Goal: Find specific page/section: Find specific page/section

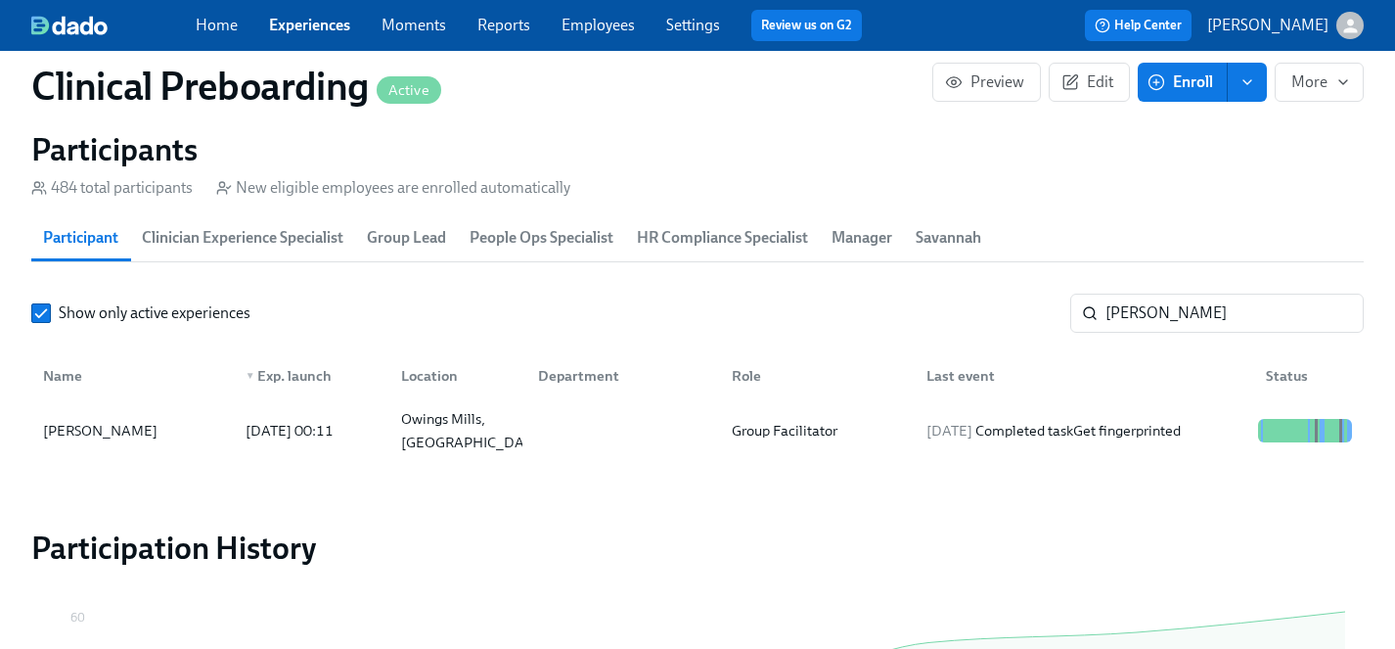
scroll to position [0, 24931]
click at [295, 28] on link "Experiences" at bounding box center [309, 25] width 81 height 19
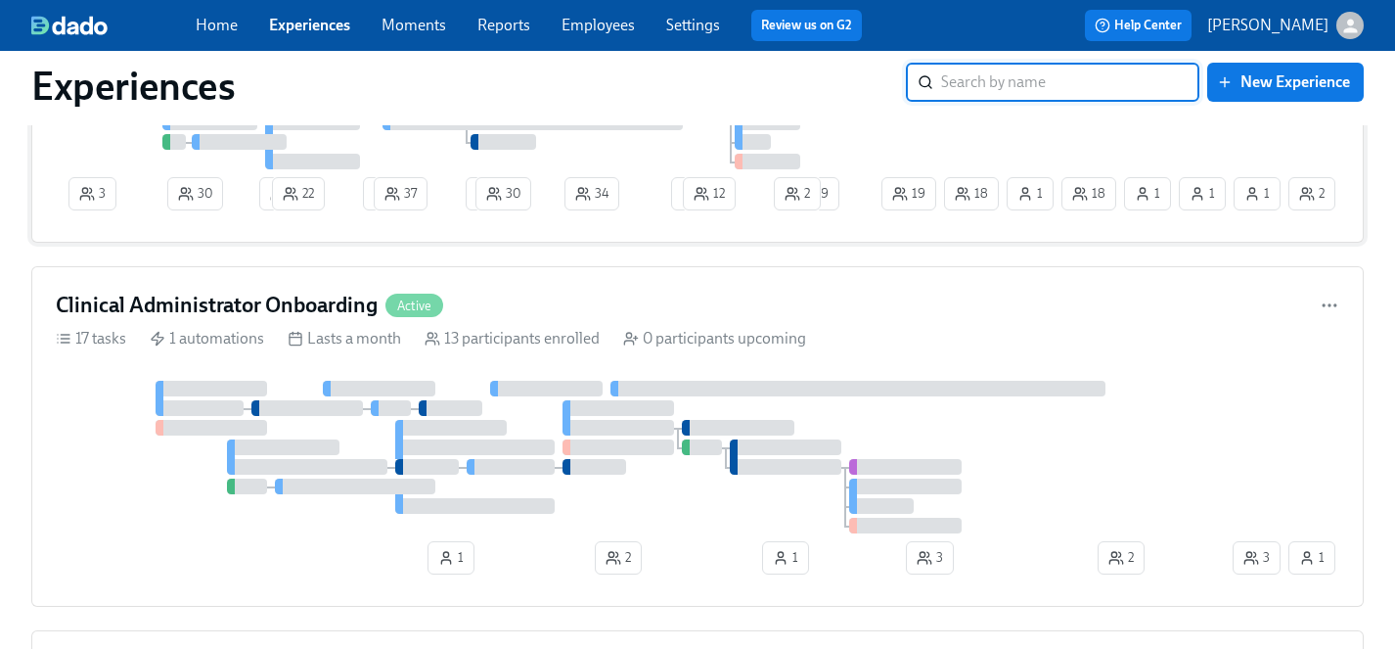
scroll to position [2573, 0]
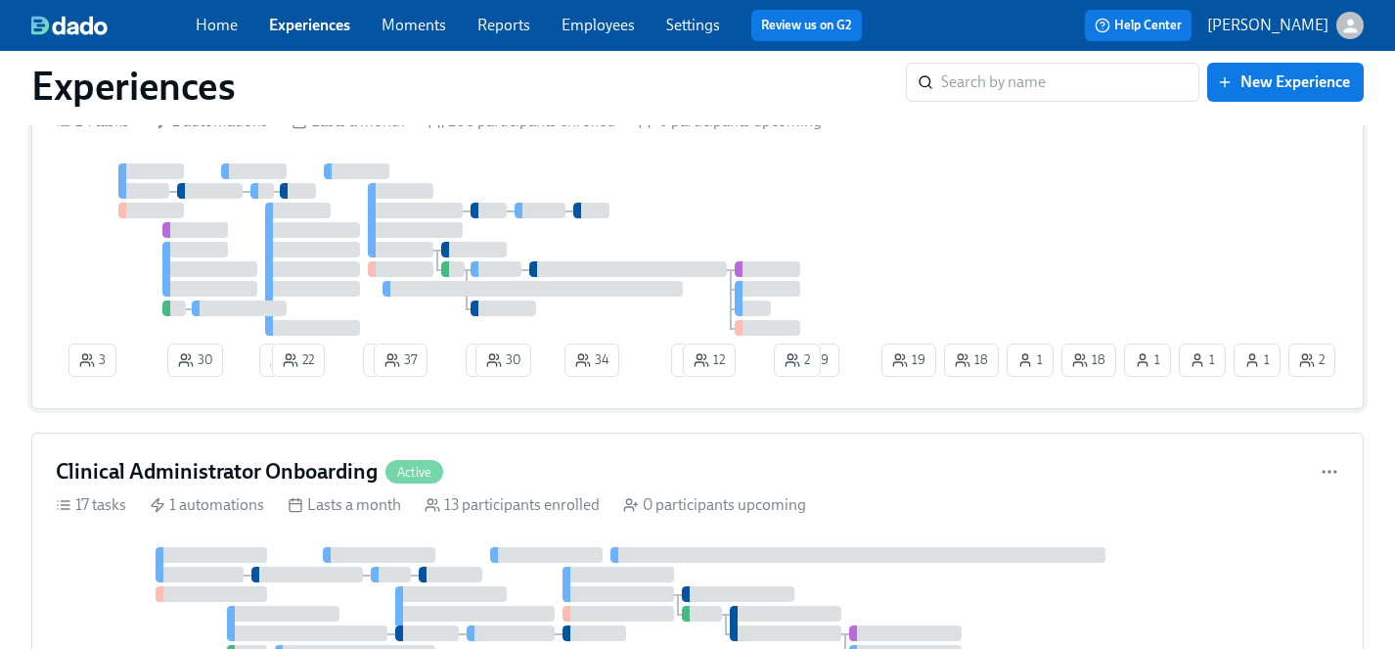
click at [792, 197] on div at bounding box center [467, 249] width 822 height 172
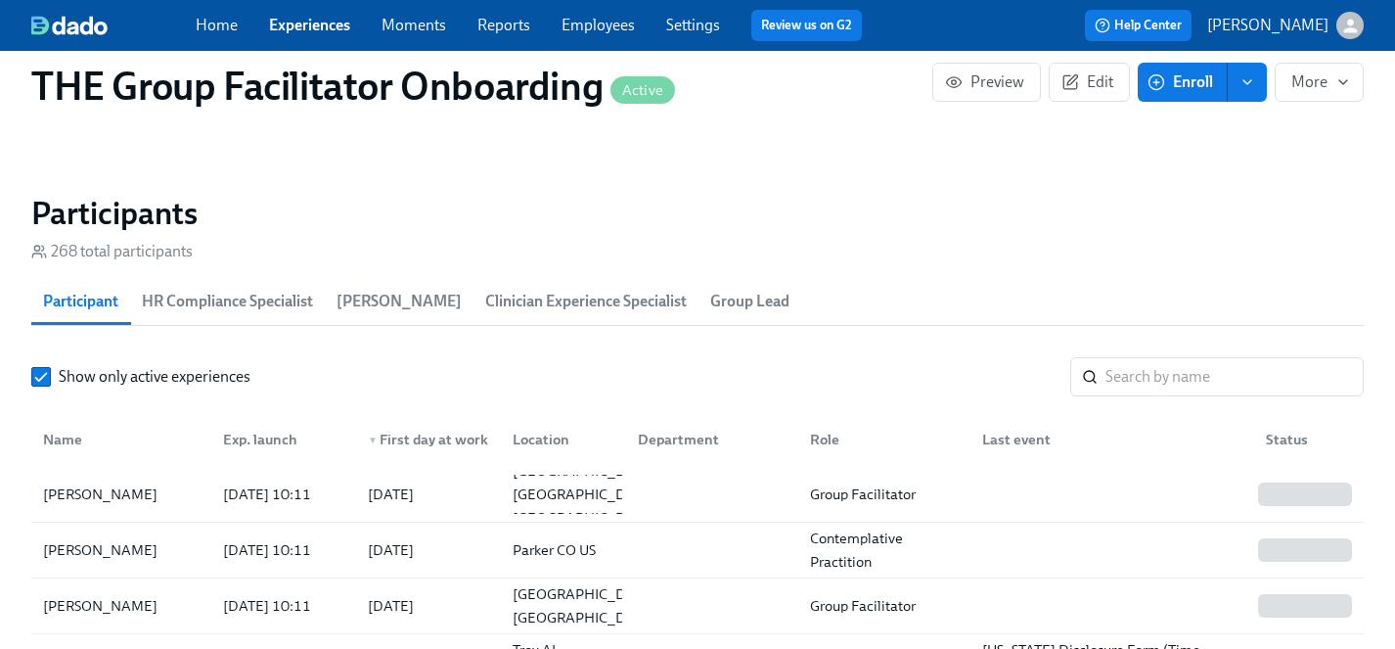
scroll to position [0, 25343]
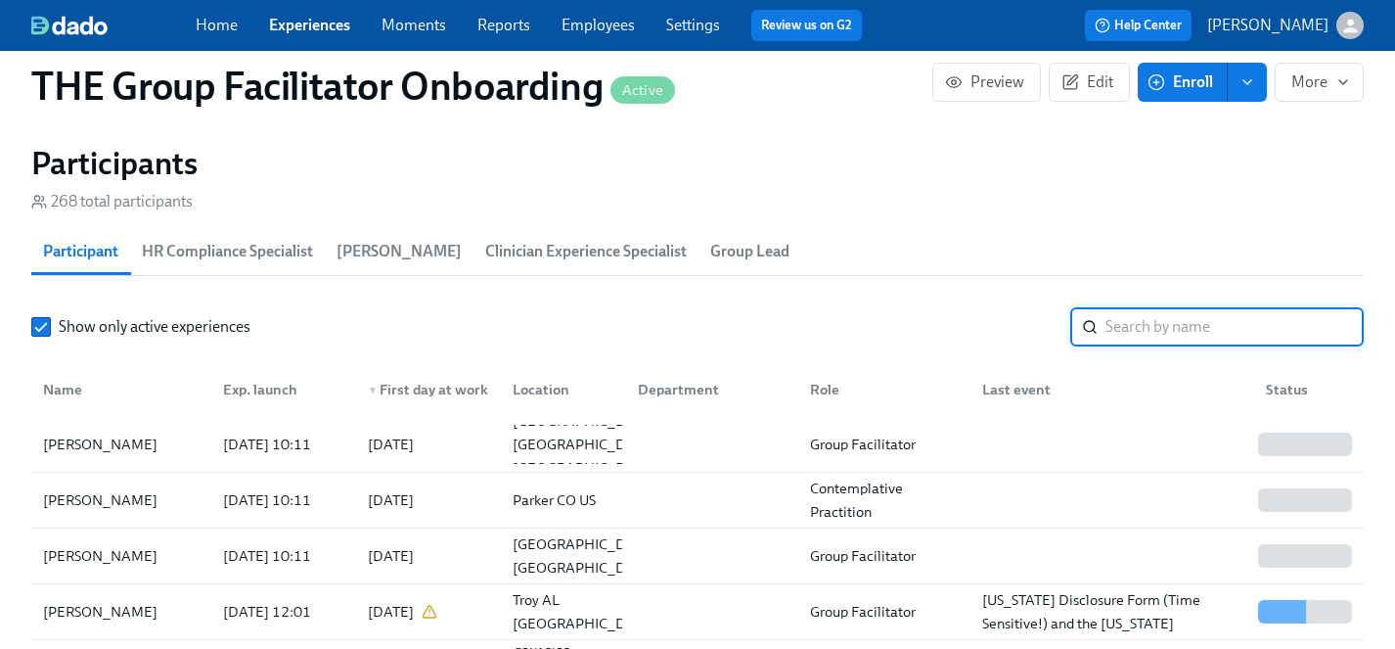
click at [1161, 333] on input "search" at bounding box center [1235, 326] width 258 height 39
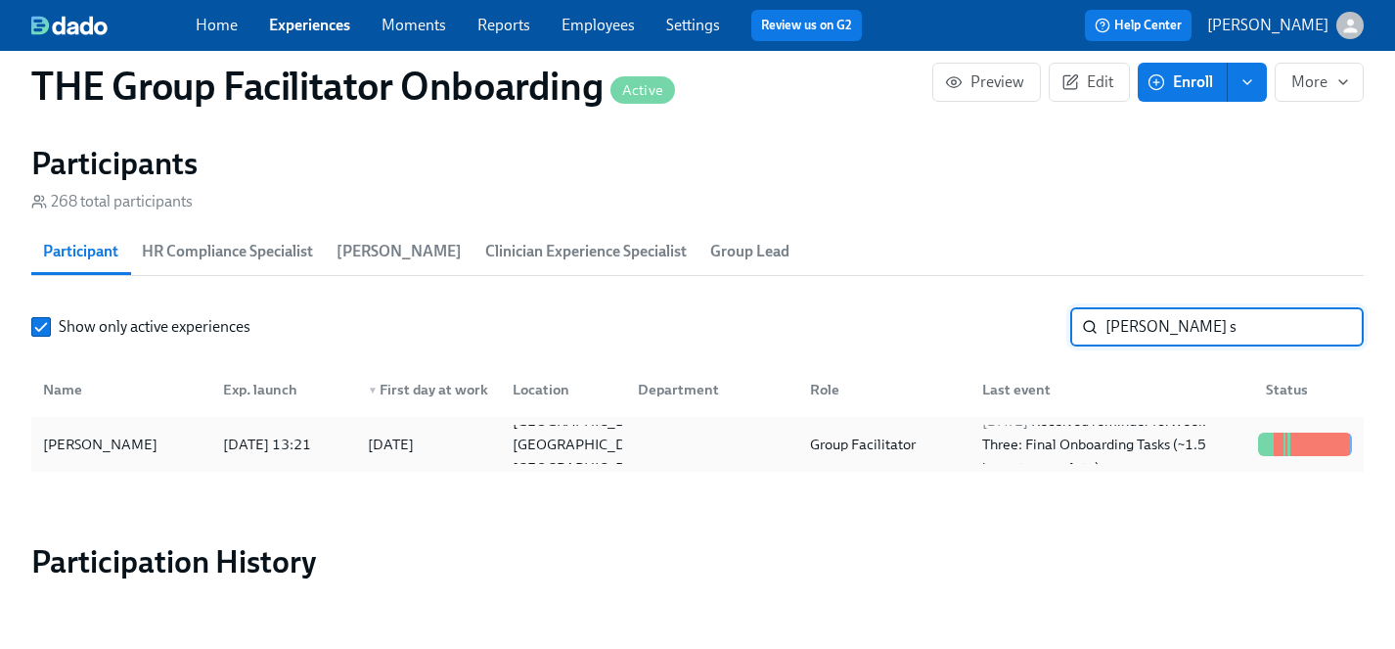
type input "[PERSON_NAME] s"
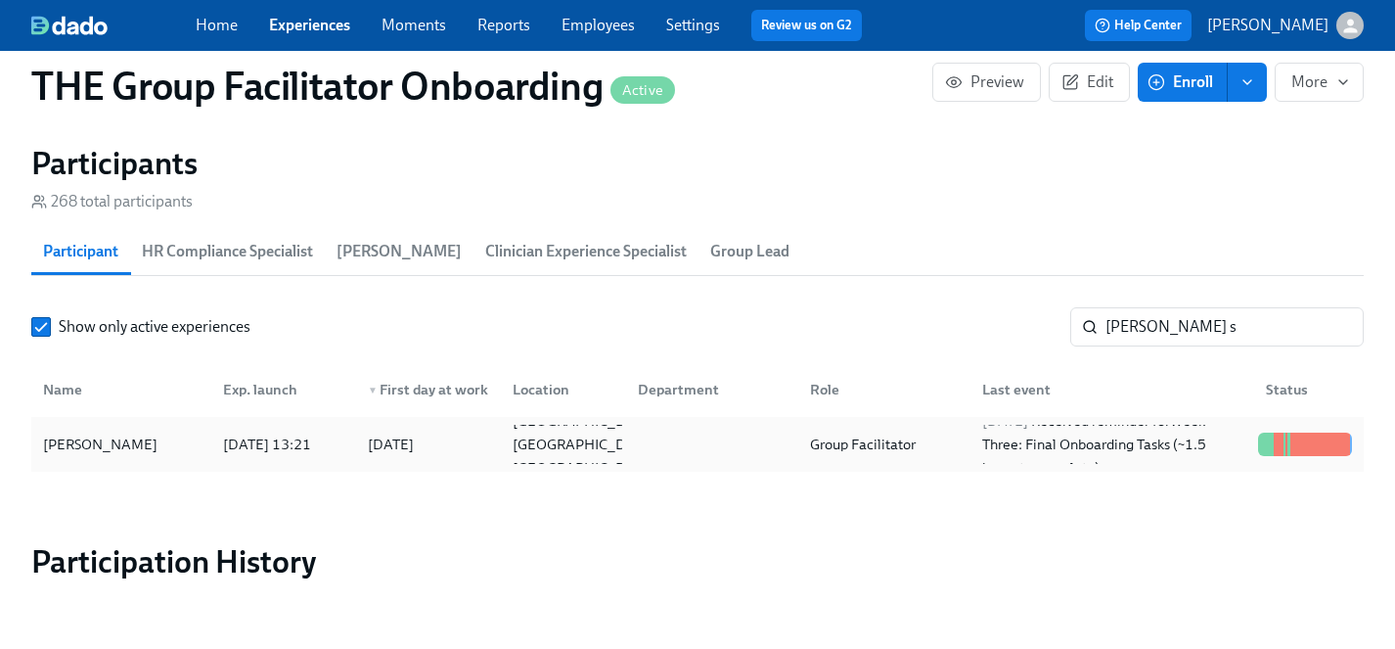
click at [92, 446] on div "[PERSON_NAME]" at bounding box center [100, 443] width 130 height 23
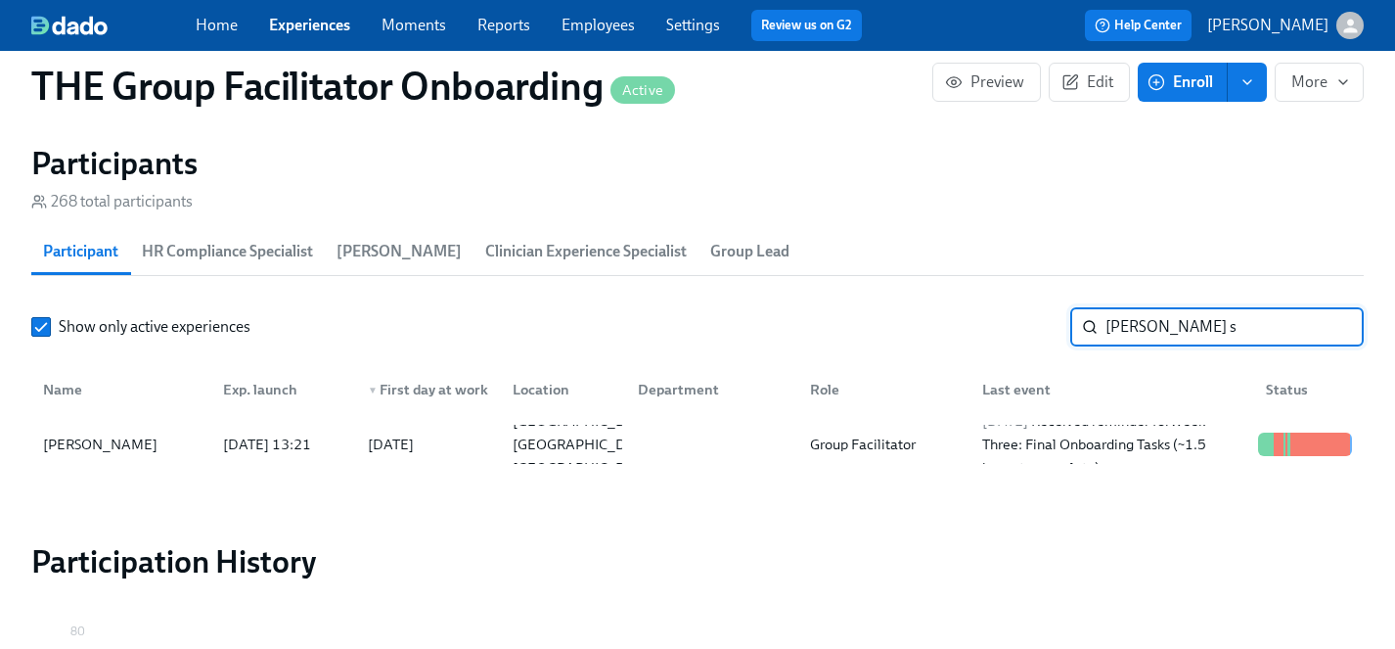
drag, startPoint x: 1208, startPoint y: 327, endPoint x: 1061, endPoint y: 327, distance: 147.7
click at [1061, 327] on div "Show only active experiences [PERSON_NAME] s ​" at bounding box center [697, 326] width 1333 height 39
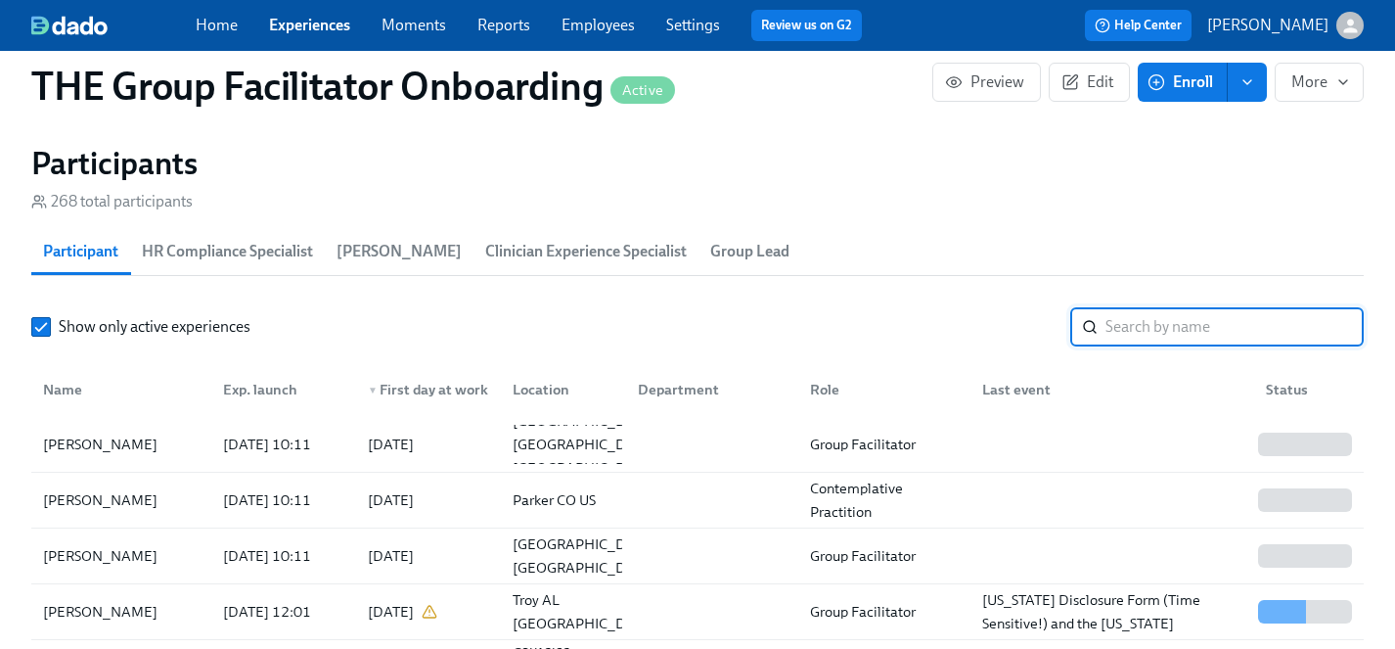
click at [274, 20] on link "Experiences" at bounding box center [309, 25] width 81 height 19
